Goal: Information Seeking & Learning: Learn about a topic

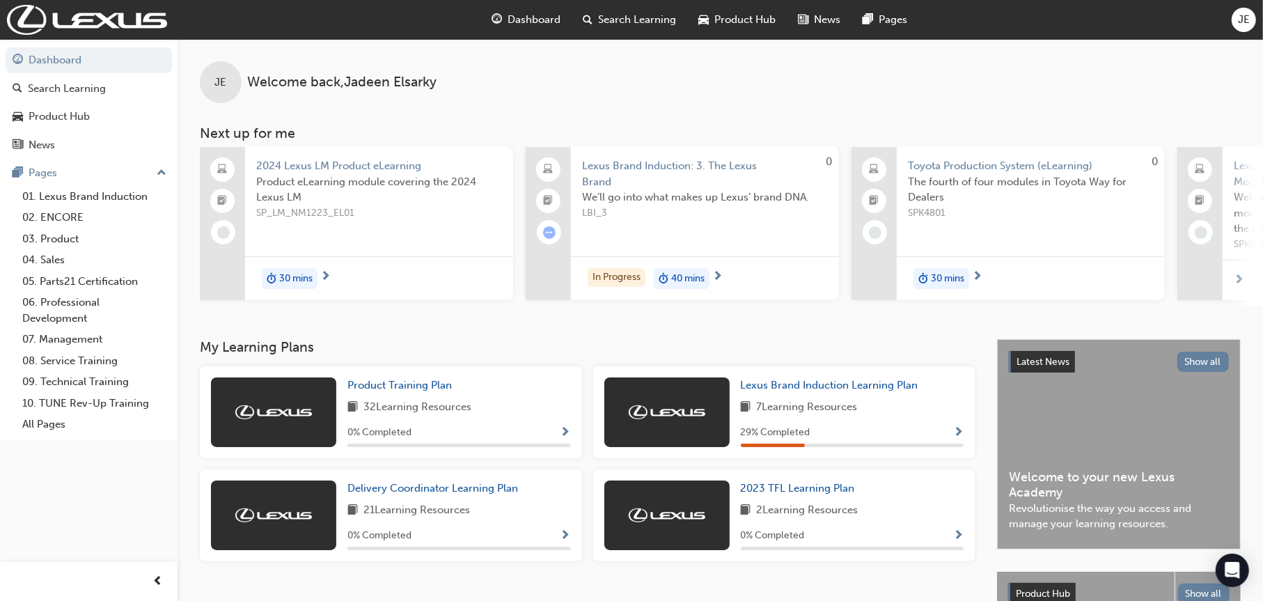
click at [717, 231] on div "We’ll go into what makes up Lexus’ brand DNA. LBI_3" at bounding box center [705, 217] width 246 height 56
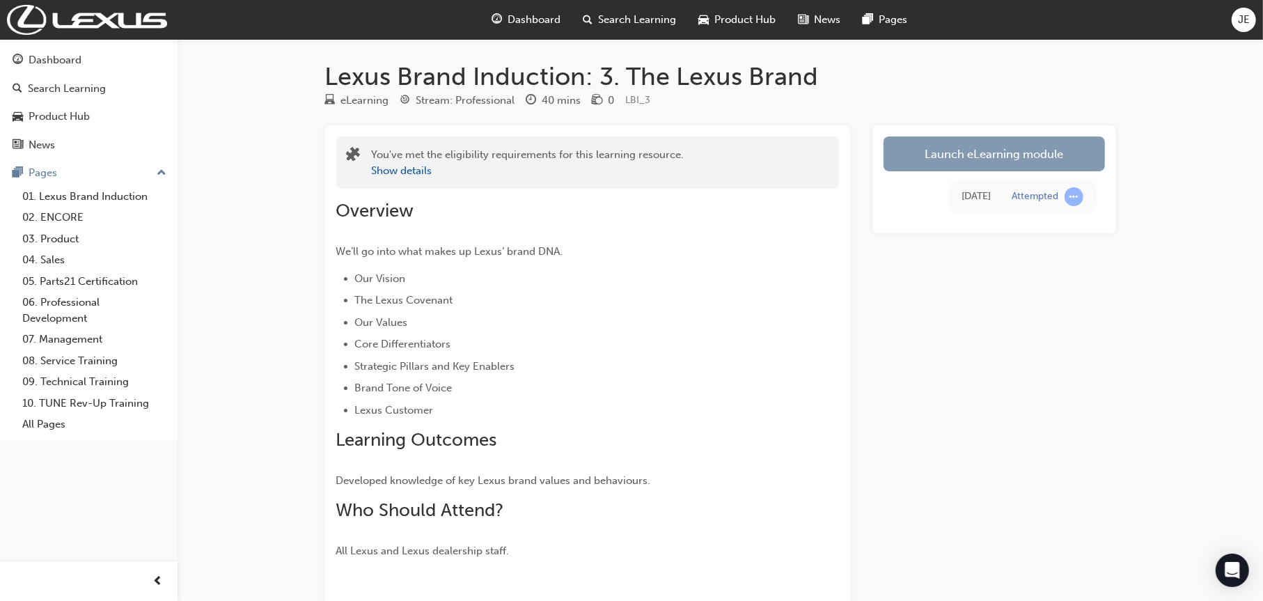
click at [960, 150] on link "Launch eLearning module" at bounding box center [994, 153] width 221 height 35
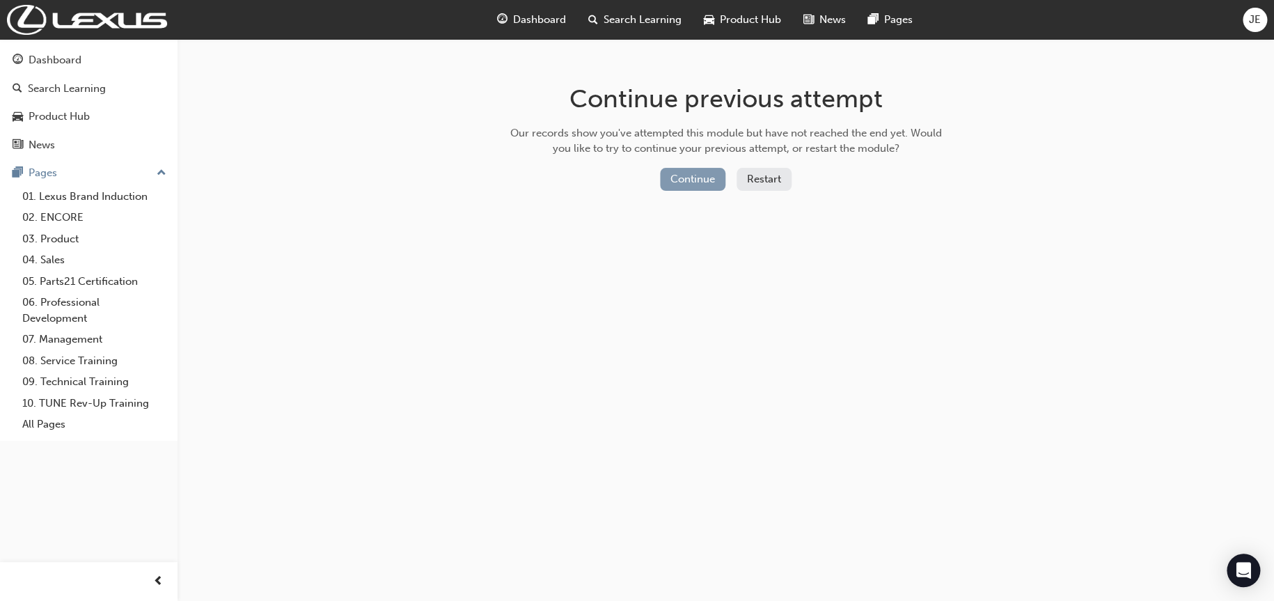
click at [684, 179] on button "Continue" at bounding box center [692, 179] width 65 height 23
